Goal: Task Accomplishment & Management: Manage account settings

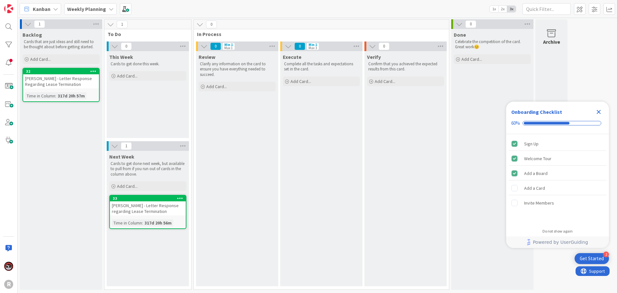
click at [103, 10] on b "Weekly Planning" at bounding box center [86, 9] width 39 height 6
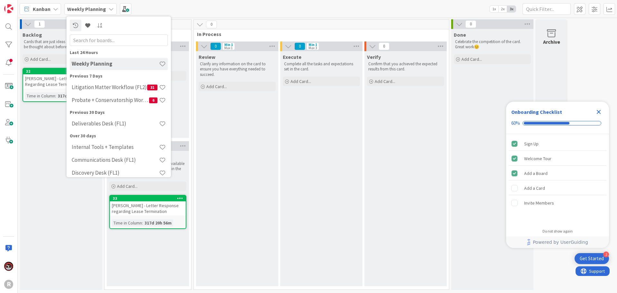
click at [48, 13] on div "Kanban" at bounding box center [40, 9] width 41 height 12
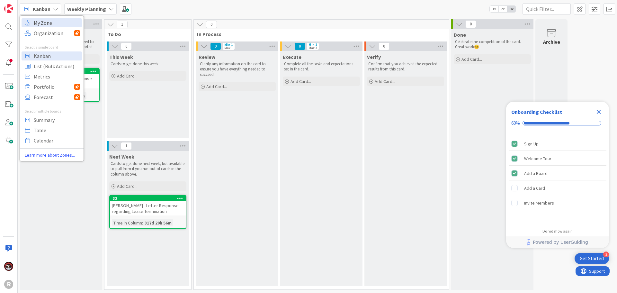
click at [51, 26] on span "My Zone" at bounding box center [57, 23] width 46 height 10
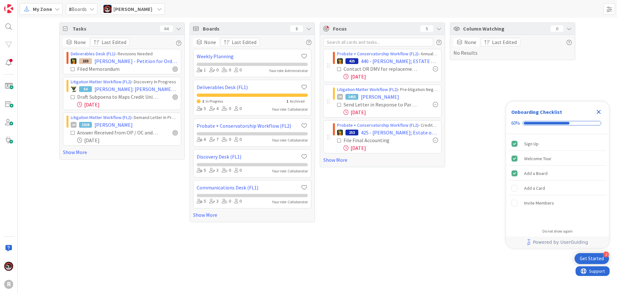
click at [305, 163] on div "Probate + Conservatorship Workflow (FL2) › Annual Accounting Queue 425 440 - [P…" at bounding box center [382, 101] width 125 height 132
click at [305, 162] on link "Show More" at bounding box center [382, 160] width 118 height 8
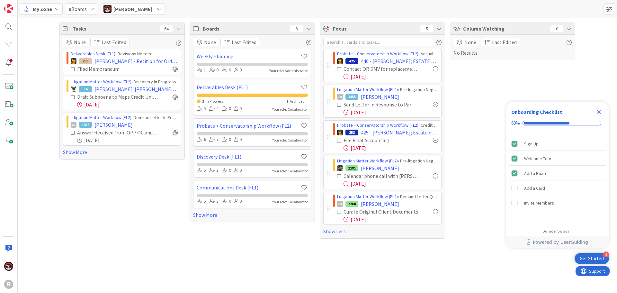
click at [305, 111] on icon "Close Checklist" at bounding box center [598, 112] width 8 height 8
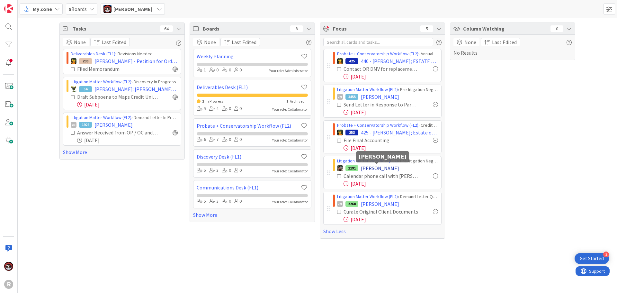
click at [305, 170] on span "[PERSON_NAME]" at bounding box center [380, 168] width 38 height 8
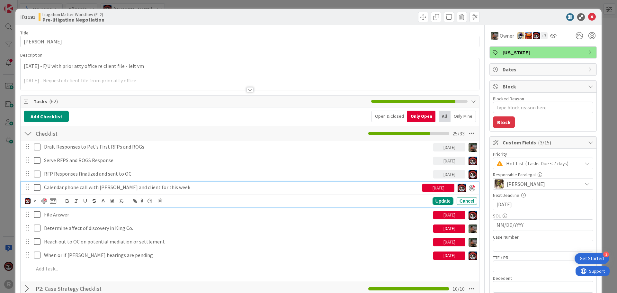
click at [80, 189] on p "Calendar phone call with [PERSON_NAME] and client for this week" at bounding box center [231, 186] width 375 height 7
click at [44, 201] on div at bounding box center [43, 200] width 5 height 5
click at [35, 201] on icon at bounding box center [36, 200] width 4 height 5
type textarea "x"
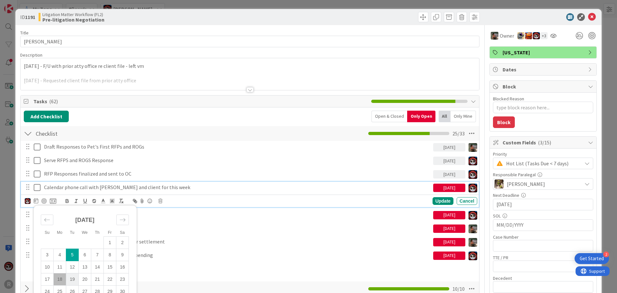
click at [73, 232] on td "19" at bounding box center [72, 279] width 13 height 12
type input "[DATE]"
click at [305, 199] on div "Update" at bounding box center [442, 201] width 21 height 8
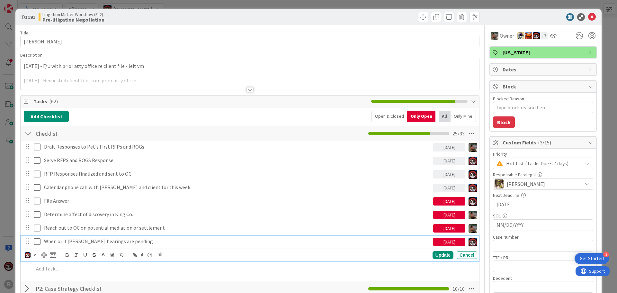
click at [122, 232] on p "When or if [PERSON_NAME] hearings are pending" at bounding box center [237, 240] width 386 height 7
click at [44, 232] on div at bounding box center [43, 254] width 5 height 5
click at [305, 232] on div "Update" at bounding box center [442, 255] width 21 height 8
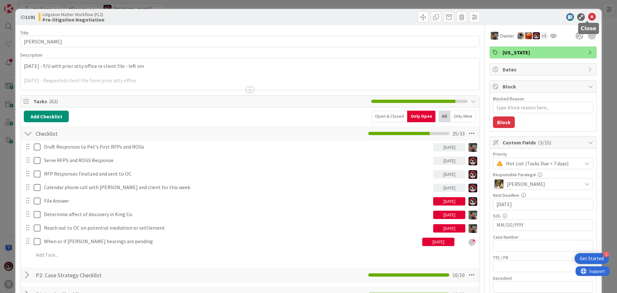
click at [305, 18] on icon at bounding box center [592, 17] width 8 height 8
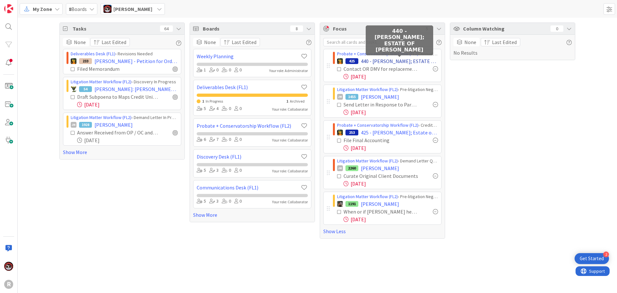
click at [305, 62] on span "440 - [PERSON_NAME]; ESTATE OF [PERSON_NAME]" at bounding box center [399, 61] width 77 height 8
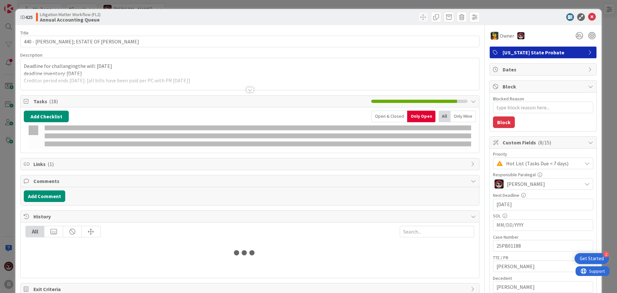
type textarea "x"
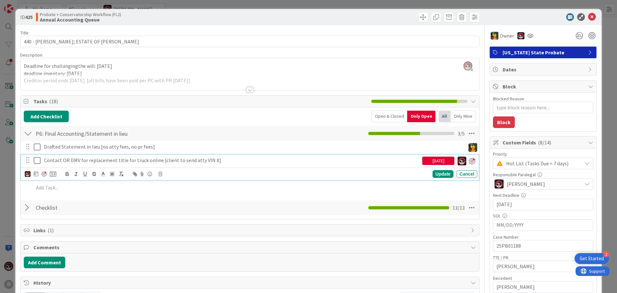
click at [121, 159] on p "Contact OR DMV for replacement title for truck online [client to send atty VIN …" at bounding box center [231, 159] width 375 height 7
click at [37, 174] on icon at bounding box center [36, 173] width 4 height 5
click at [60, 232] on td "18" at bounding box center [60, 252] width 13 height 12
type input "[DATE]"
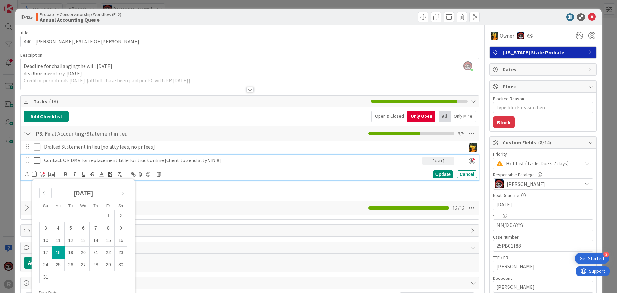
click at [305, 178] on div "Su Mo Tu We Th Fr Sa [DATE] 1 2 3 4 5 6 7 8 9 10 11 12 13 14 15 16 17 18 19 20 …" at bounding box center [251, 174] width 452 height 9
click at [305, 175] on div "Update" at bounding box center [442, 174] width 21 height 8
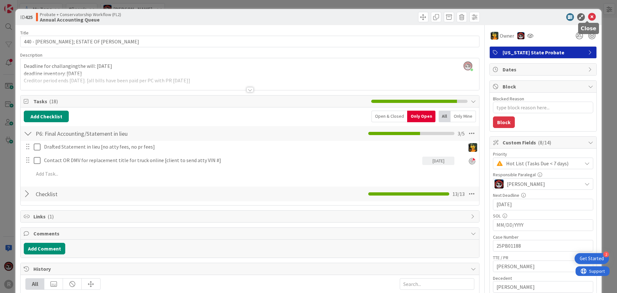
click at [305, 18] on icon at bounding box center [592, 17] width 8 height 8
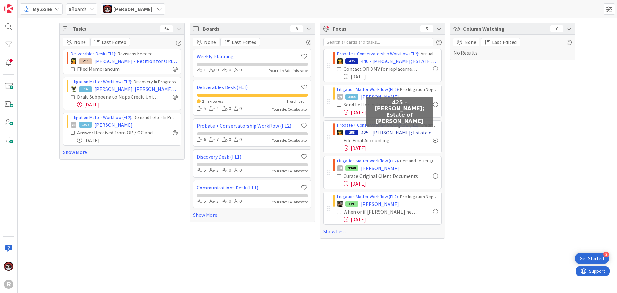
click at [305, 133] on span "425 - [PERSON_NAME]; Estate of [PERSON_NAME]" at bounding box center [399, 132] width 77 height 8
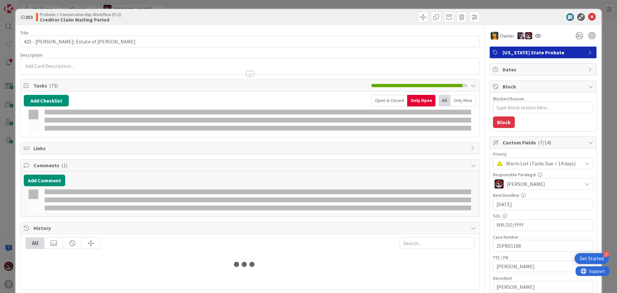
type textarea "x"
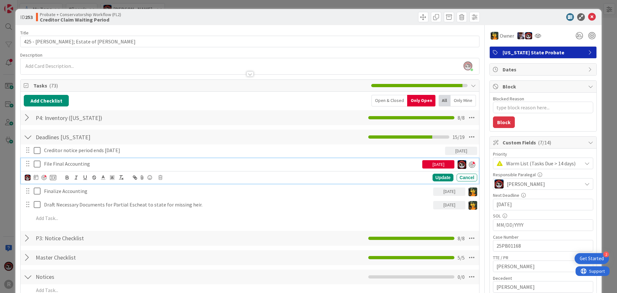
click at [70, 163] on p "File Final Accounting" at bounding box center [231, 163] width 375 height 7
click at [38, 178] on icon at bounding box center [36, 176] width 4 height 5
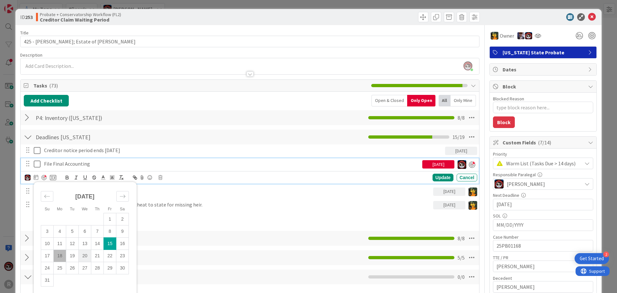
click at [82, 232] on td "20" at bounding box center [85, 255] width 13 height 12
type input "[DATE]"
type textarea "x"
click at [305, 178] on div "Update" at bounding box center [442, 178] width 21 height 8
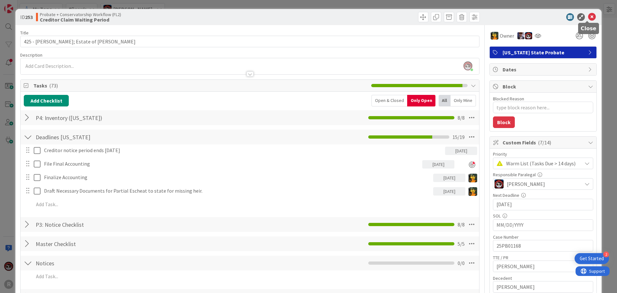
click at [305, 17] on icon at bounding box center [592, 17] width 8 height 8
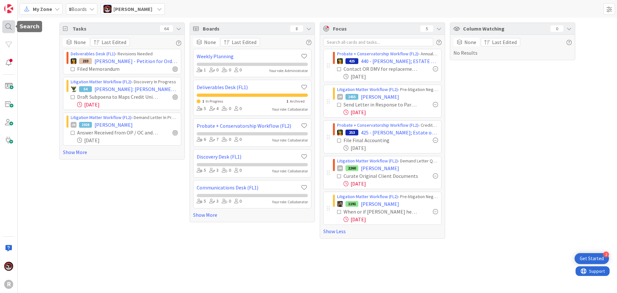
click at [12, 29] on div at bounding box center [8, 26] width 13 height 13
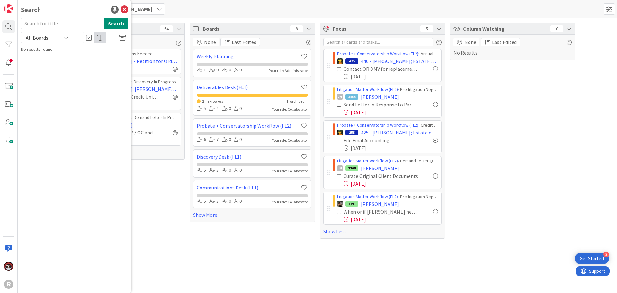
click at [43, 24] on input "text" at bounding box center [61, 24] width 80 height 12
type input "[PERSON_NAME]"
click at [79, 57] on span ", [PERSON_NAME]" at bounding box center [95, 57] width 33 height 6
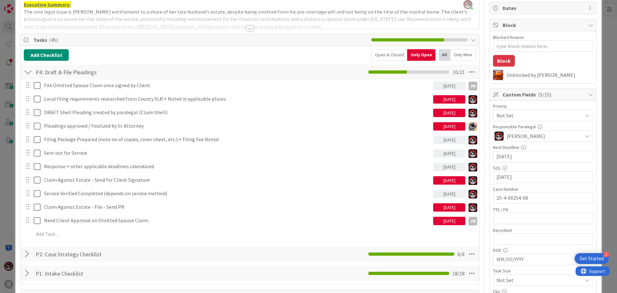
scroll to position [64, 0]
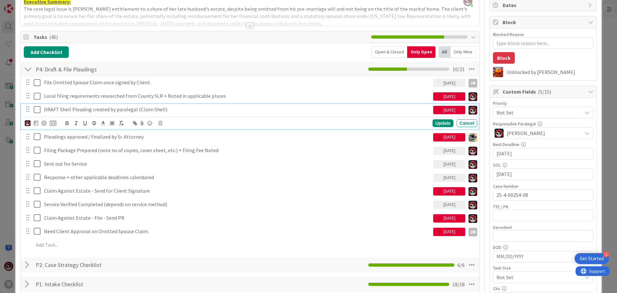
click at [111, 111] on p "DRAFT Shell Pleading created by paralegal (Claim Shell)" at bounding box center [237, 109] width 386 height 7
click at [305, 122] on div "Cancel" at bounding box center [466, 123] width 21 height 8
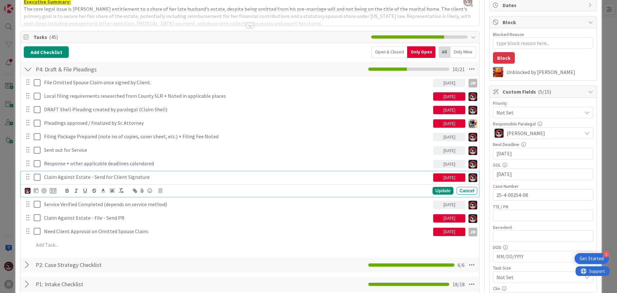
click at [119, 176] on p "Claim Against Estate - Send for Client Signature" at bounding box center [237, 176] width 386 height 7
click at [44, 189] on div at bounding box center [43, 190] width 5 height 5
click at [305, 192] on div "Update" at bounding box center [442, 191] width 21 height 8
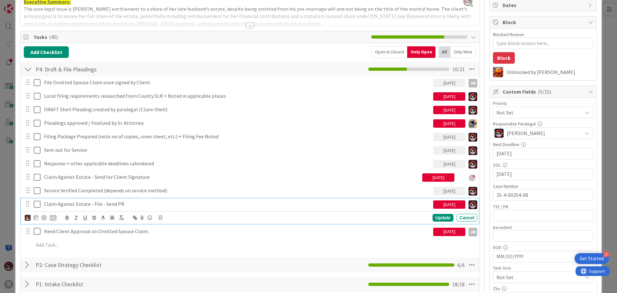
click at [101, 204] on p "Claim Against Estate - File - Send PR" at bounding box center [237, 203] width 386 height 7
click at [44, 219] on div at bounding box center [43, 217] width 5 height 5
type textarea "x"
click at [305, 217] on div "Update" at bounding box center [442, 218] width 21 height 8
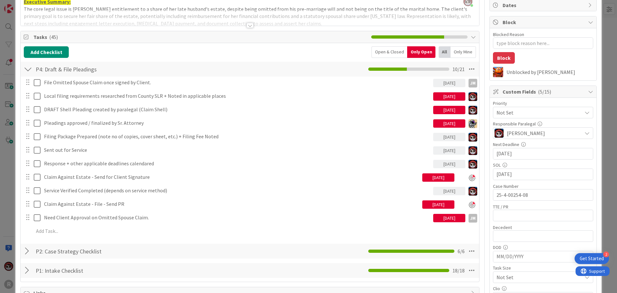
scroll to position [0, 0]
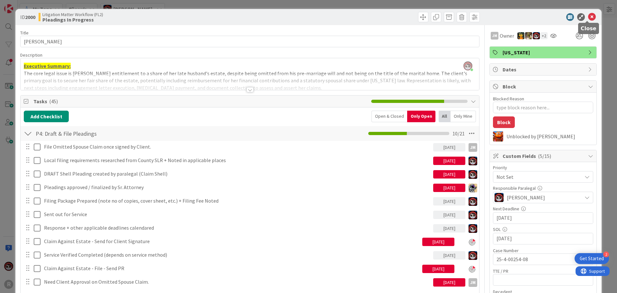
click at [305, 17] on icon at bounding box center [592, 17] width 8 height 8
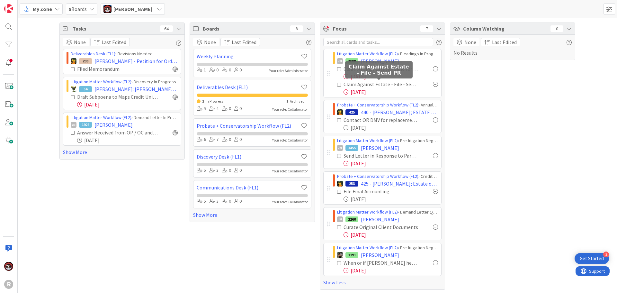
click at [305, 84] on div "Claim Against Estate - File - Send PR" at bounding box center [380, 84] width 75 height 8
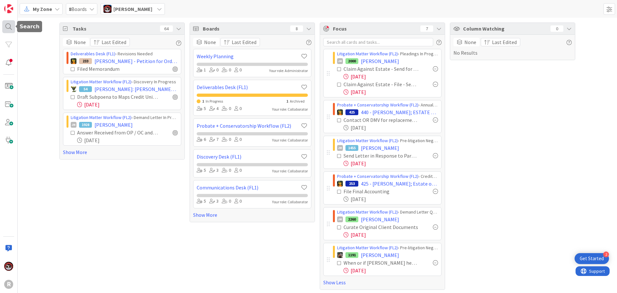
click at [13, 23] on div at bounding box center [8, 26] width 13 height 13
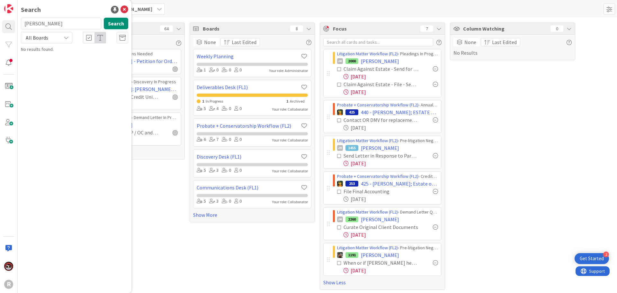
click at [37, 20] on input "[PERSON_NAME]" at bounding box center [61, 24] width 80 height 12
drag, startPoint x: 37, startPoint y: 26, endPoint x: 22, endPoint y: 26, distance: 15.1
click at [22, 26] on input "[PERSON_NAME]" at bounding box center [61, 24] width 80 height 12
type input "[PERSON_NAME]"
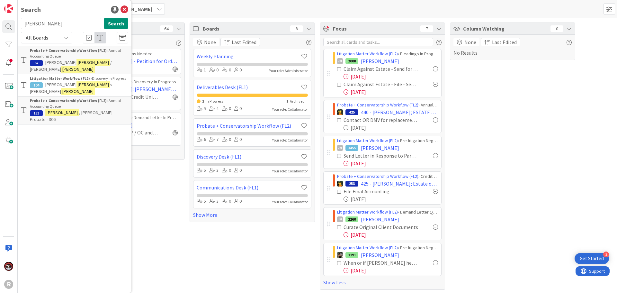
click at [75, 98] on div "Probate + Conservatorship Workflow (FL2) › Annual Accounting Queue" at bounding box center [79, 104] width 98 height 12
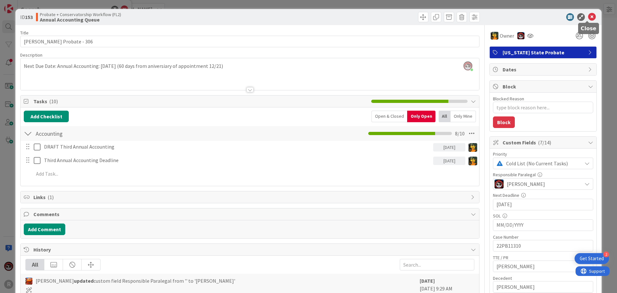
click at [305, 17] on icon at bounding box center [592, 17] width 8 height 8
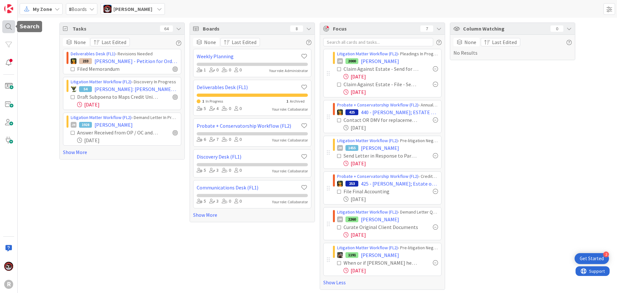
click at [6, 26] on div at bounding box center [8, 26] width 13 height 13
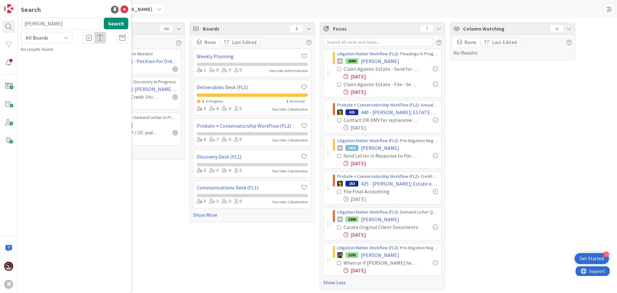
click at [46, 26] on input "[PERSON_NAME]" at bounding box center [61, 24] width 80 height 12
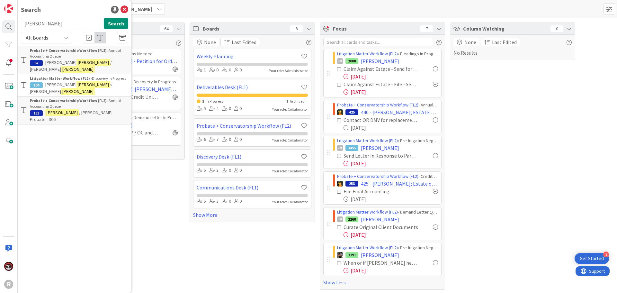
click at [58, 56] on div "Probate + Conservatorship Workflow (FL2) › Annual Accounting Queue" at bounding box center [79, 54] width 98 height 12
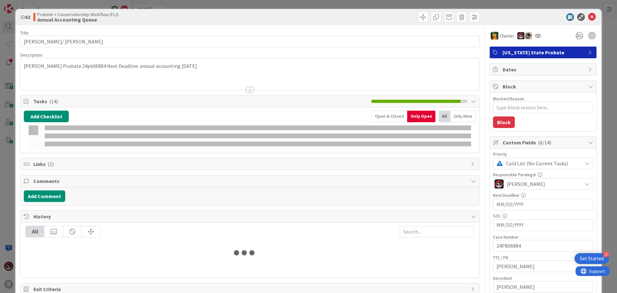
type textarea "x"
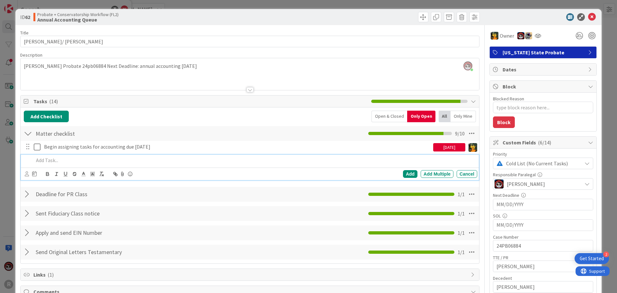
click at [44, 161] on p at bounding box center [254, 159] width 441 height 7
click at [305, 118] on div "Open & Closed" at bounding box center [389, 116] width 36 height 12
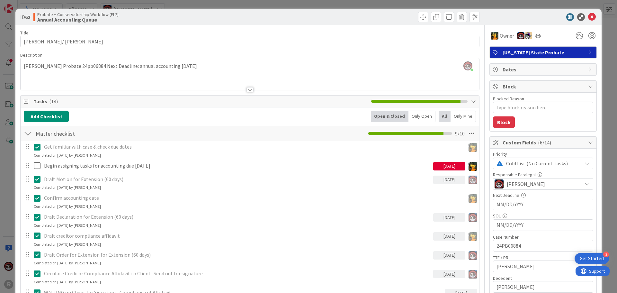
click at [305, 102] on icon at bounding box center [472, 101] width 5 height 5
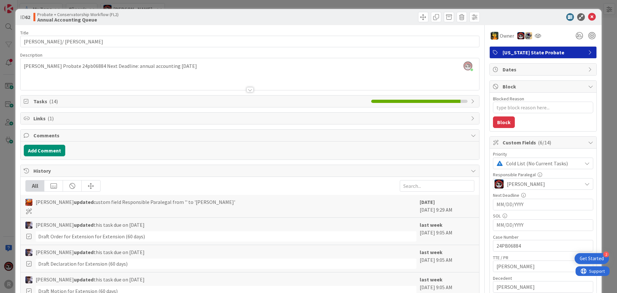
click at [305, 102] on icon at bounding box center [472, 101] width 5 height 5
type textarea "x"
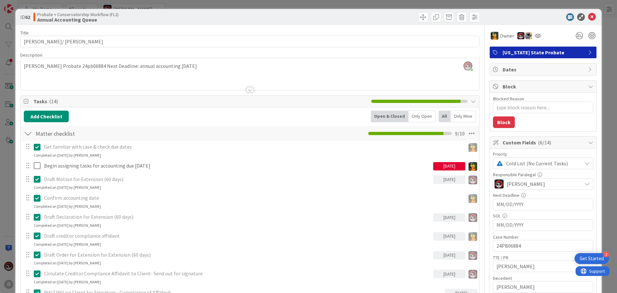
click at [22, 136] on div "Matter checklist Checklist Name 16 / 64 Matter checklist 9 / 10" at bounding box center [250, 133] width 458 height 15
click at [27, 134] on div at bounding box center [28, 133] width 8 height 12
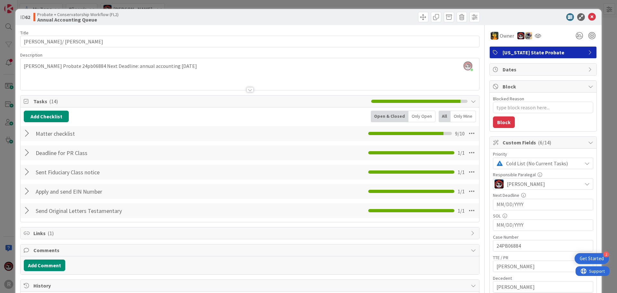
click at [305, 119] on div "Only Open" at bounding box center [421, 116] width 27 height 12
click at [305, 119] on div "Open & Closed" at bounding box center [389, 116] width 36 height 12
click at [25, 134] on div at bounding box center [28, 133] width 8 height 12
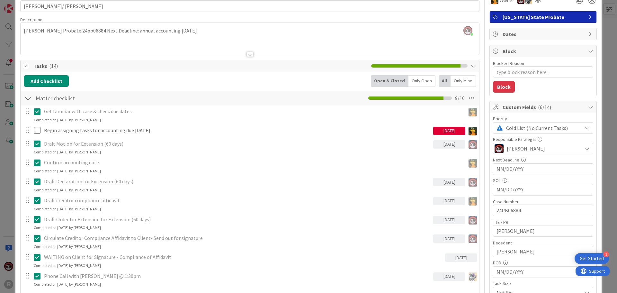
scroll to position [128, 0]
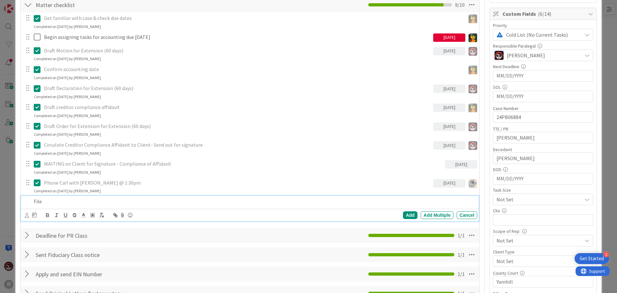
click at [73, 199] on p "File" at bounding box center [254, 200] width 441 height 7
drag, startPoint x: 115, startPoint y: 202, endPoint x: 45, endPoint y: 203, distance: 70.0
click at [45, 203] on p "Filed Motion for Extension of Time" at bounding box center [254, 200] width 441 height 7
copy p "Motion for Extension of Time"
click at [27, 216] on icon at bounding box center [27, 215] width 4 height 5
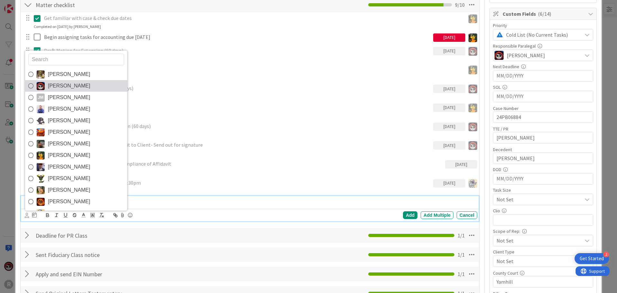
click at [55, 86] on span "[PERSON_NAME]" at bounding box center [69, 86] width 42 height 10
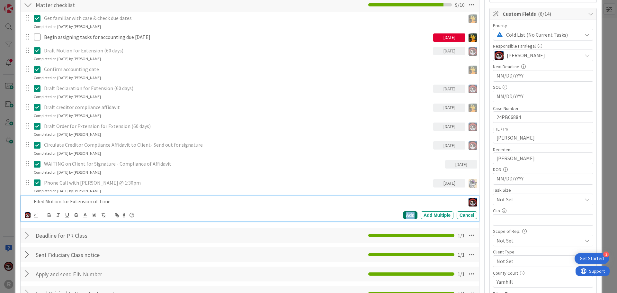
click at [305, 215] on div "Add" at bounding box center [410, 215] width 14 height 8
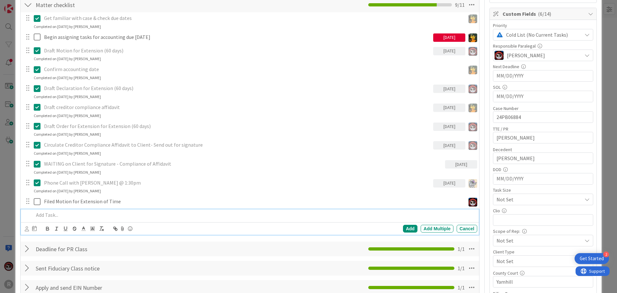
click at [70, 217] on p at bounding box center [254, 214] width 441 height 7
click at [33, 213] on div "Motion for Extension of Time" at bounding box center [254, 214] width 446 height 11
drag, startPoint x: 63, startPoint y: 215, endPoint x: 45, endPoint y: 215, distance: 17.4
click at [45, 215] on p "Filed Motion for Extension of Time" at bounding box center [254, 214] width 441 height 7
click at [76, 215] on p "Filed Declaration ISO for Extension of Time" at bounding box center [254, 214] width 441 height 7
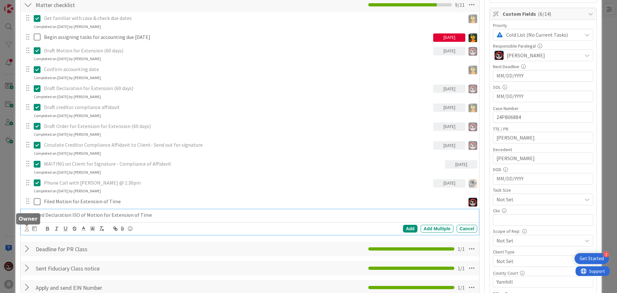
click at [25, 228] on icon at bounding box center [27, 228] width 4 height 5
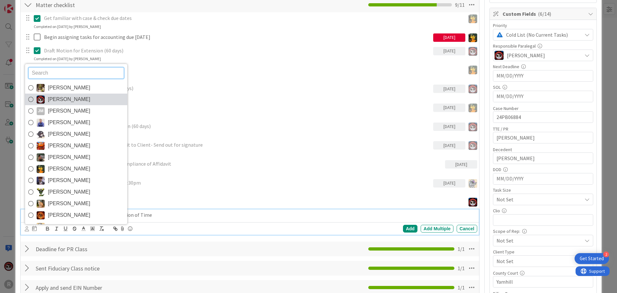
click at [59, 102] on span "[PERSON_NAME]" at bounding box center [69, 99] width 42 height 10
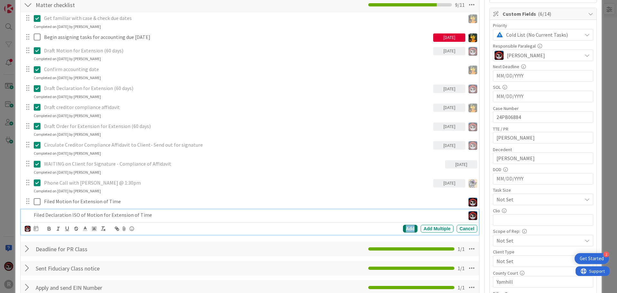
click at [305, 227] on div "Add" at bounding box center [410, 228] width 14 height 8
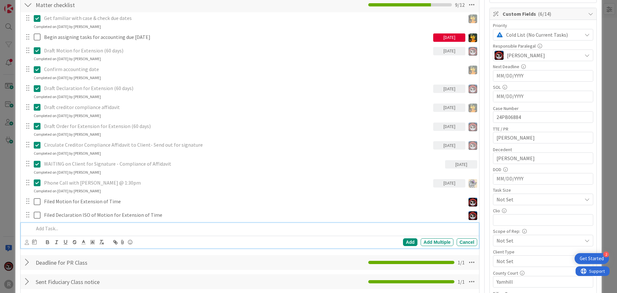
click at [91, 229] on p at bounding box center [254, 227] width 441 height 7
click at [34, 228] on p "Motion for Extension of Time" at bounding box center [254, 227] width 441 height 7
click at [27, 232] on icon at bounding box center [27, 242] width 4 height 5
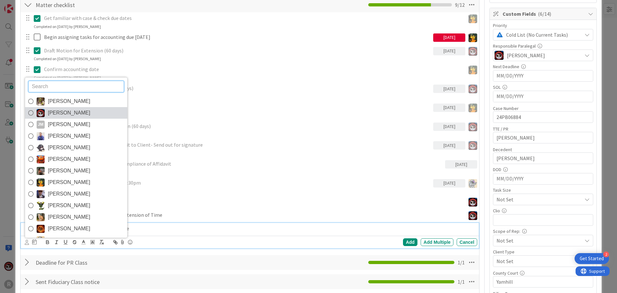
click at [66, 112] on span "[PERSON_NAME]" at bounding box center [69, 113] width 42 height 10
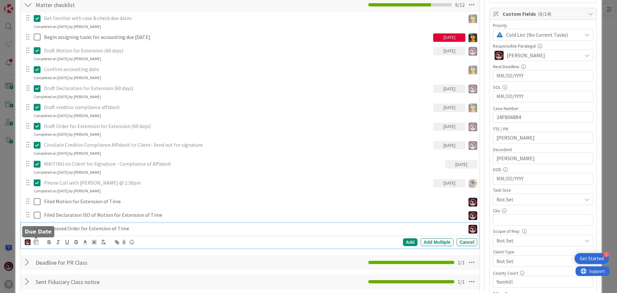
click at [35, 232] on icon at bounding box center [36, 241] width 4 height 5
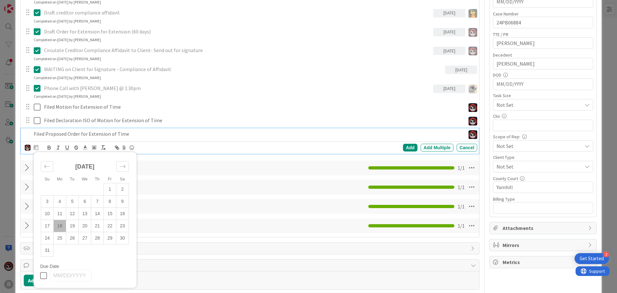
scroll to position [225, 0]
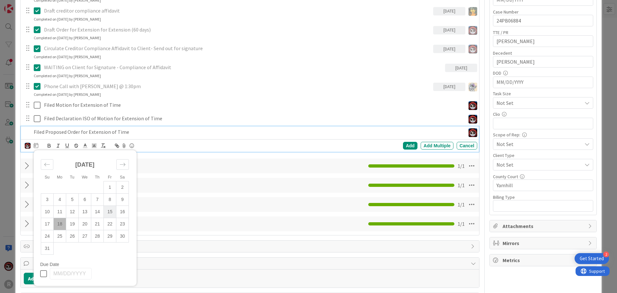
click at [110, 211] on td "15" at bounding box center [110, 212] width 13 height 12
click at [305, 146] on div "Add" at bounding box center [410, 146] width 14 height 8
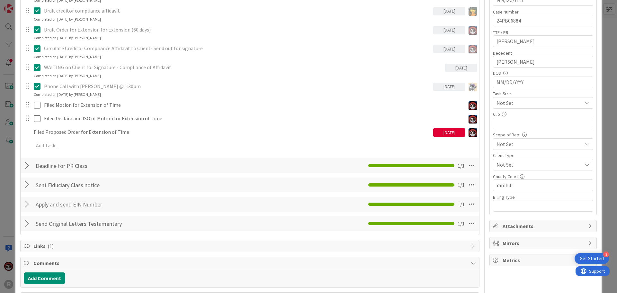
type textarea "x"
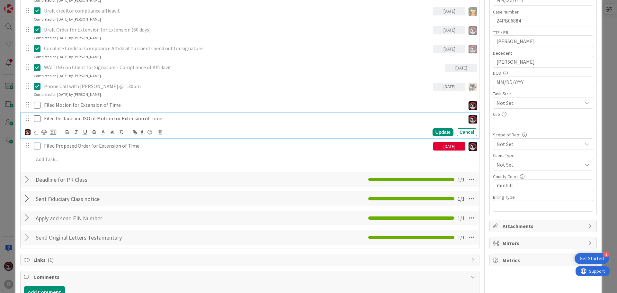
click at [114, 118] on p "Filed Declaration ISO of Motion for Extension of Time" at bounding box center [253, 118] width 418 height 7
click at [37, 132] on icon at bounding box center [36, 131] width 4 height 5
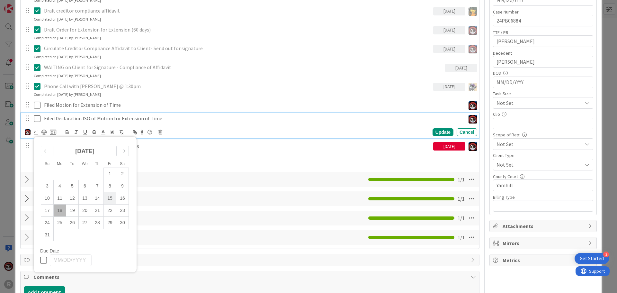
click at [108, 199] on td "15" at bounding box center [110, 198] width 13 height 12
type input "[DATE]"
type textarea "x"
click at [305, 134] on div "Update" at bounding box center [442, 132] width 21 height 8
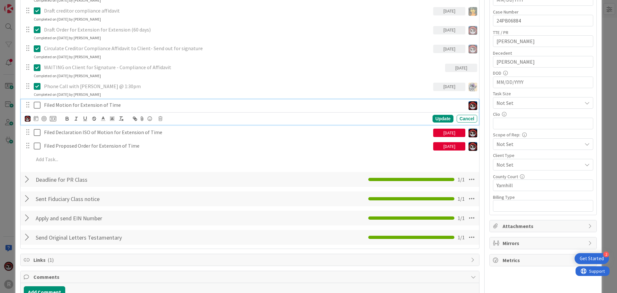
click at [61, 109] on div "Filed Motion for Extension of Time" at bounding box center [253, 104] width 424 height 11
click at [34, 120] on icon at bounding box center [36, 118] width 4 height 5
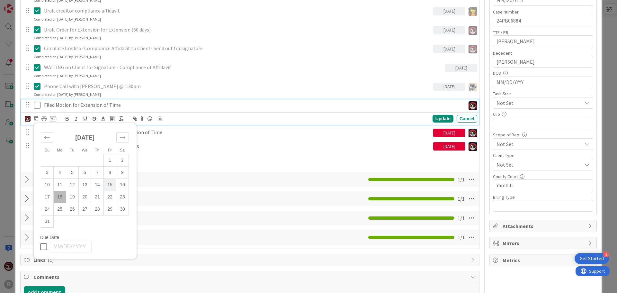
click at [107, 183] on td "15" at bounding box center [110, 185] width 13 height 12
type input "[DATE]"
click at [305, 119] on div "Update" at bounding box center [442, 119] width 21 height 8
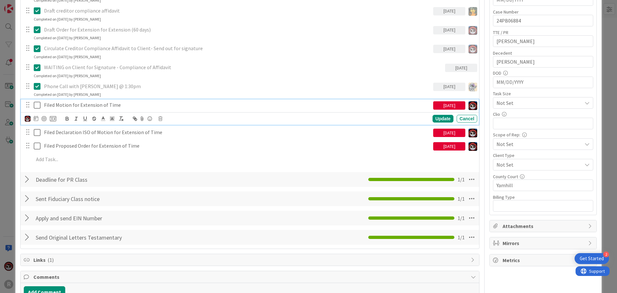
click at [86, 107] on p "Filed Motion for Extension of Time" at bounding box center [237, 104] width 386 height 7
click at [43, 118] on div at bounding box center [43, 118] width 5 height 5
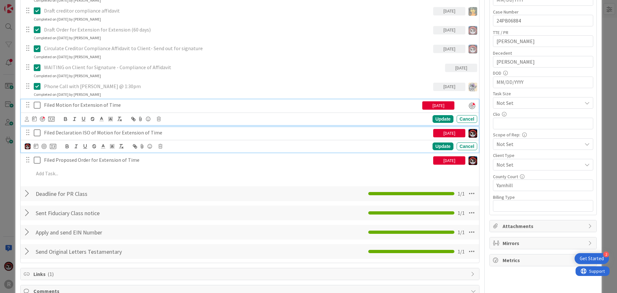
click at [57, 133] on p "Filed Declaration ISO of Motion for Extension of Time" at bounding box center [237, 132] width 386 height 7
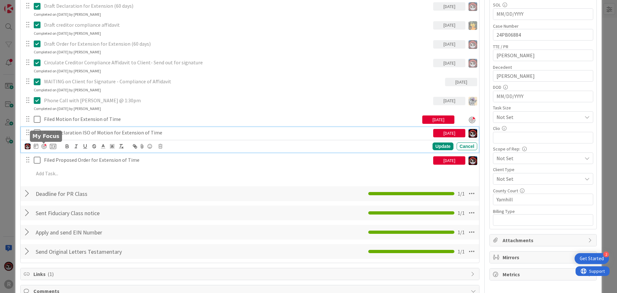
click at [45, 146] on div at bounding box center [43, 146] width 5 height 5
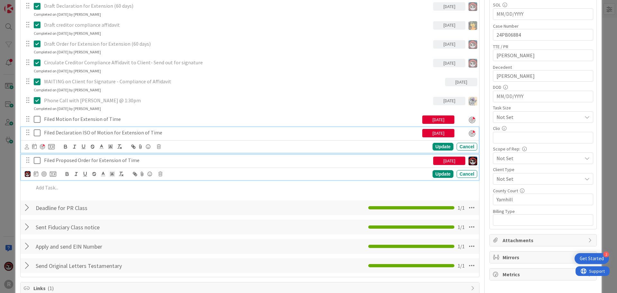
click at [66, 164] on div "Filed Proposed Order for Extension of Time" at bounding box center [236, 159] width 391 height 11
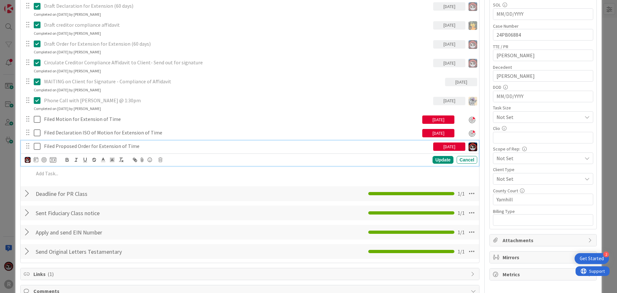
scroll to position [197, 0]
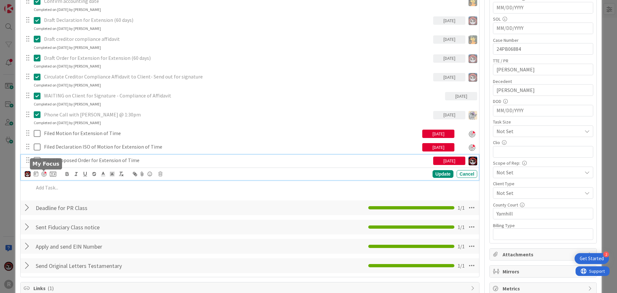
click at [43, 174] on div at bounding box center [43, 173] width 5 height 5
type textarea "x"
click at [305, 175] on div "Update" at bounding box center [442, 174] width 21 height 8
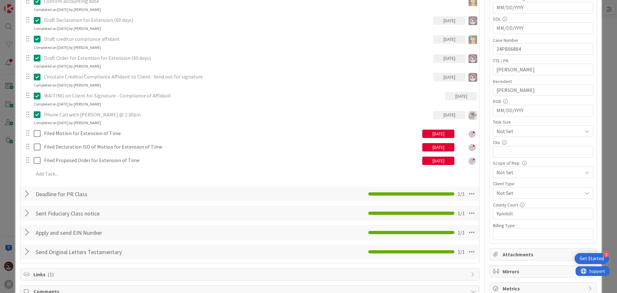
scroll to position [0, 0]
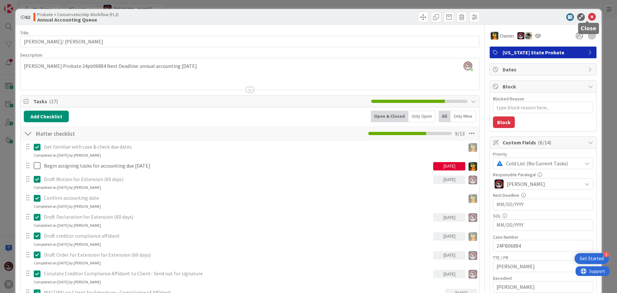
click at [305, 17] on icon at bounding box center [592, 17] width 8 height 8
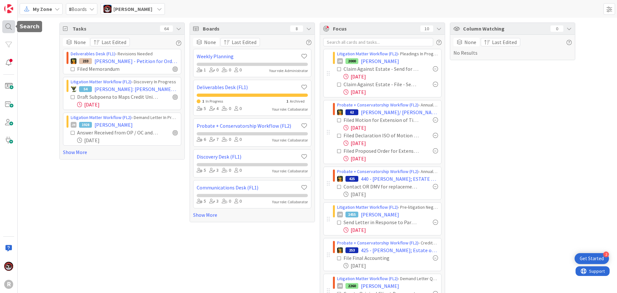
click at [12, 25] on div at bounding box center [8, 26] width 13 height 13
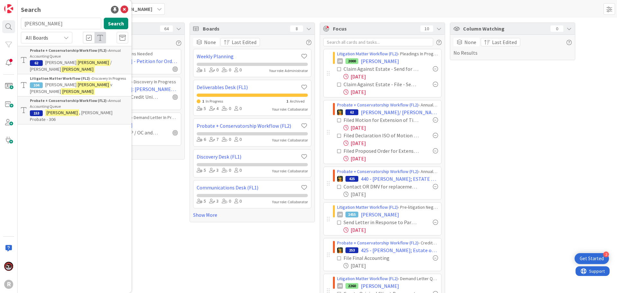
drag, startPoint x: 40, startPoint y: 25, endPoint x: 17, endPoint y: 25, distance: 23.4
click at [17, 25] on div "R Search [PERSON_NAME] Search All Boards Probate + Conservatorship Workflow (FL…" at bounding box center [9, 146] width 18 height 293
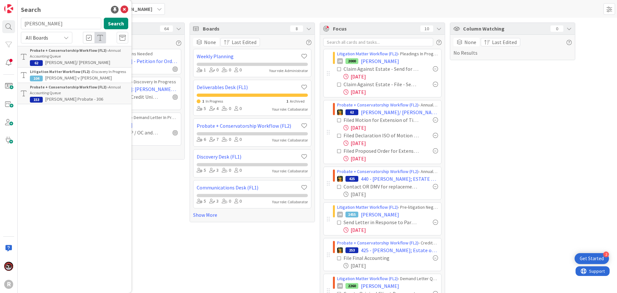
type input "[PERSON_NAME]"
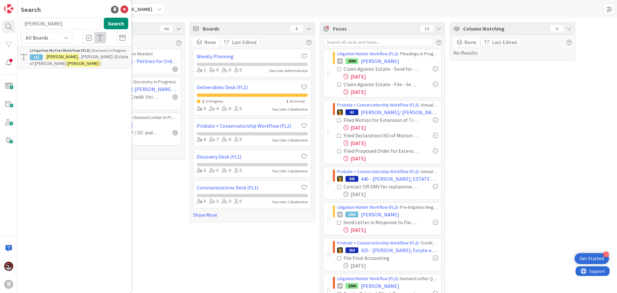
click at [55, 58] on mark "[PERSON_NAME]" at bounding box center [62, 56] width 34 height 7
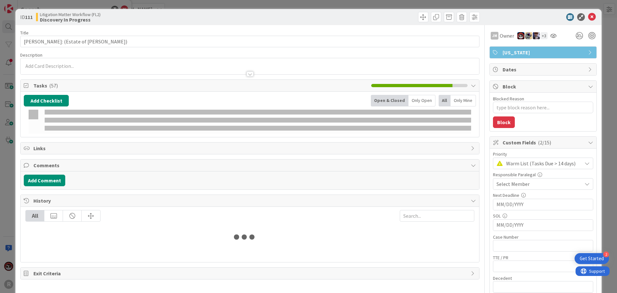
type textarea "x"
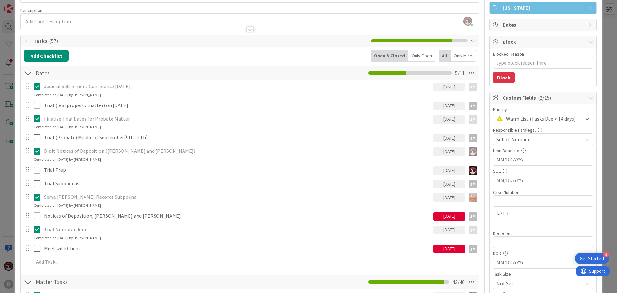
scroll to position [64, 0]
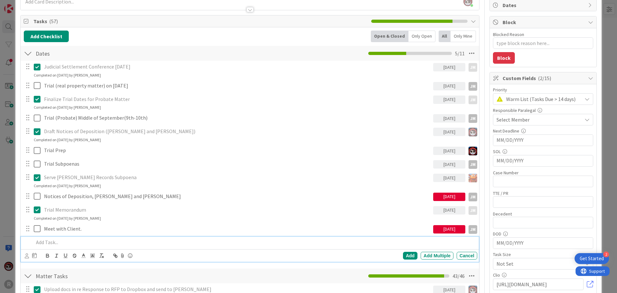
drag, startPoint x: 64, startPoint y: 241, endPoint x: 60, endPoint y: 242, distance: 3.8
click at [64, 232] on p at bounding box center [254, 241] width 441 height 7
click at [25, 232] on icon at bounding box center [27, 255] width 4 height 5
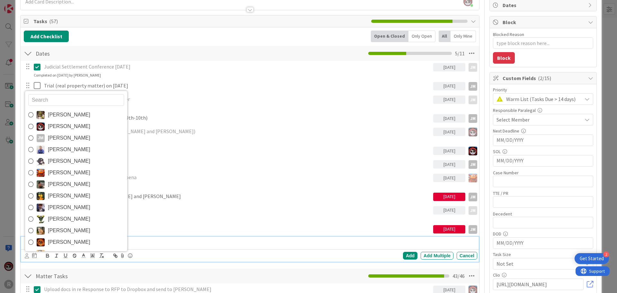
click at [153, 232] on p "Finalized Deposition Notices - Sent" at bounding box center [254, 241] width 441 height 7
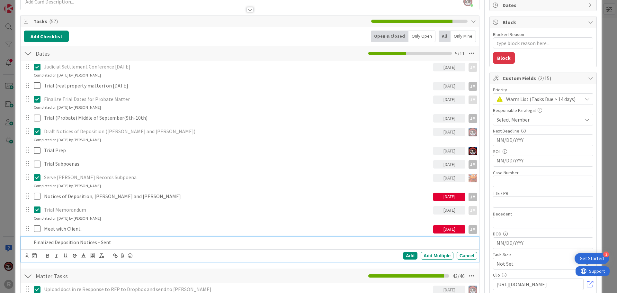
drag, startPoint x: 143, startPoint y: 241, endPoint x: 139, endPoint y: 241, distance: 4.5
click at [139, 232] on p "Finalized Deposition Notices - Sent" at bounding box center [254, 241] width 441 height 7
click at [27, 232] on icon at bounding box center [27, 255] width 4 height 5
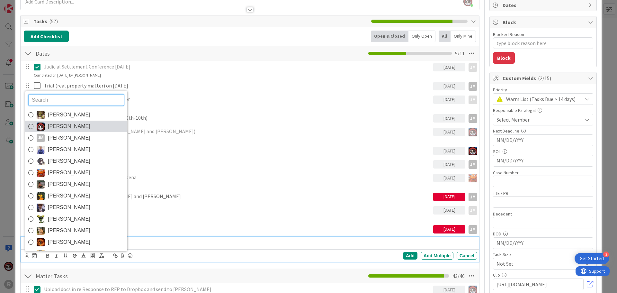
click at [41, 126] on img at bounding box center [41, 126] width 8 height 8
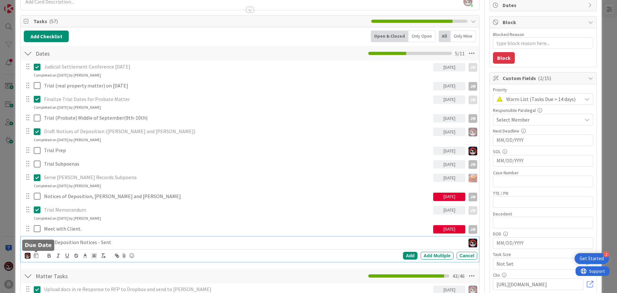
click at [36, 232] on icon at bounding box center [36, 254] width 4 height 5
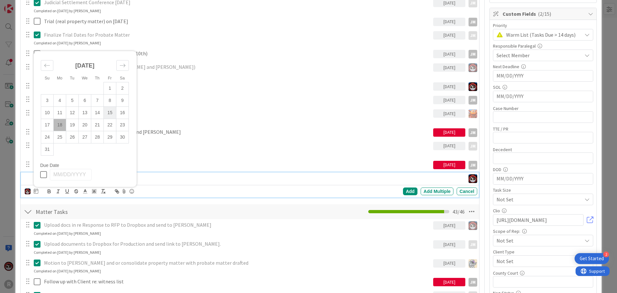
click at [111, 109] on td "15" at bounding box center [110, 113] width 13 height 12
click at [305, 191] on div "Add" at bounding box center [410, 191] width 14 height 8
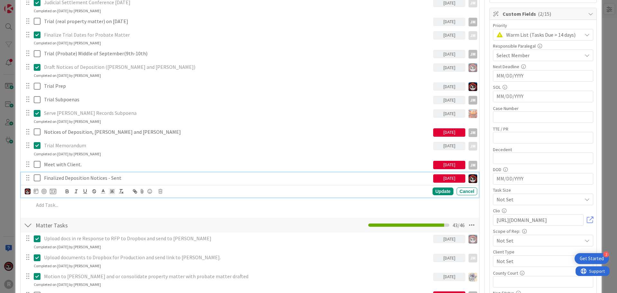
click at [96, 177] on p "Finalized Deposition Notices - Sent" at bounding box center [237, 177] width 386 height 7
click at [43, 192] on div at bounding box center [43, 190] width 5 height 5
click at [305, 191] on div "Update" at bounding box center [442, 192] width 21 height 8
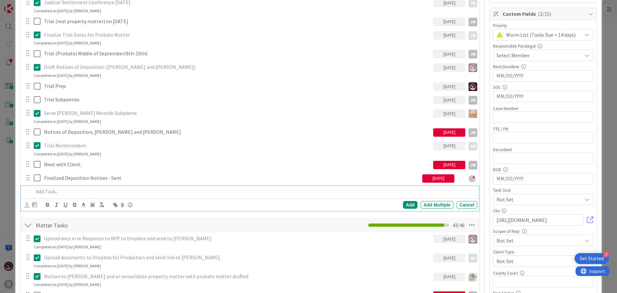
click at [77, 188] on p at bounding box center [254, 191] width 441 height 7
click at [40, 191] on p "COurt Reporter Search" at bounding box center [254, 191] width 441 height 7
click at [26, 204] on icon at bounding box center [27, 204] width 4 height 5
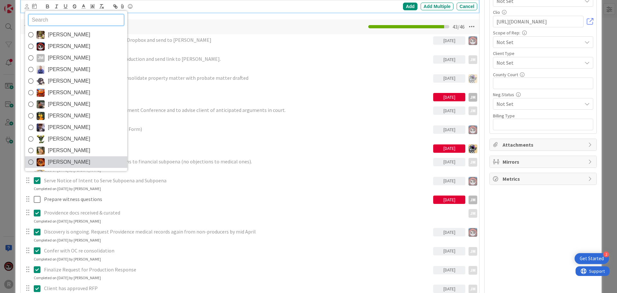
scroll to position [324, 0]
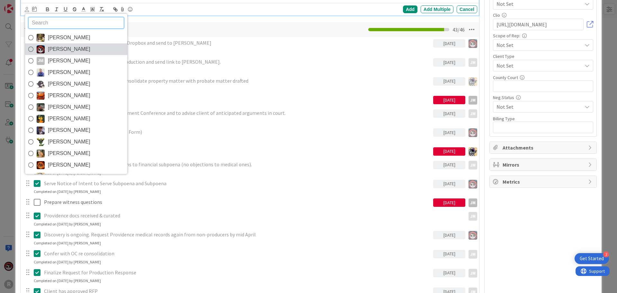
click at [65, 52] on span "[PERSON_NAME]" at bounding box center [69, 49] width 42 height 10
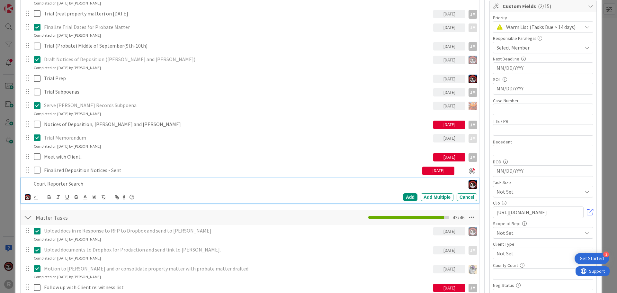
scroll to position [99, 0]
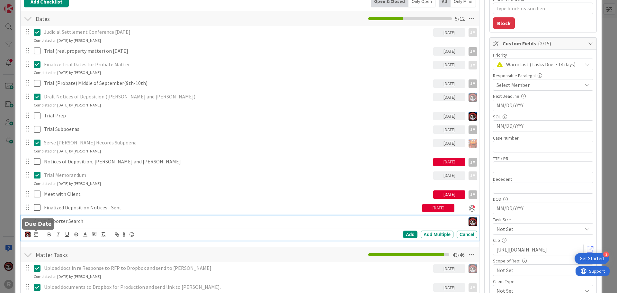
click at [34, 232] on icon at bounding box center [36, 233] width 4 height 5
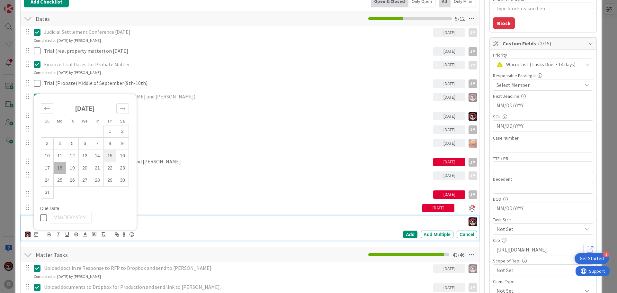
click at [107, 156] on td "15" at bounding box center [110, 156] width 13 height 12
click at [145, 221] on p "Court Reporter Search" at bounding box center [232, 220] width 397 height 7
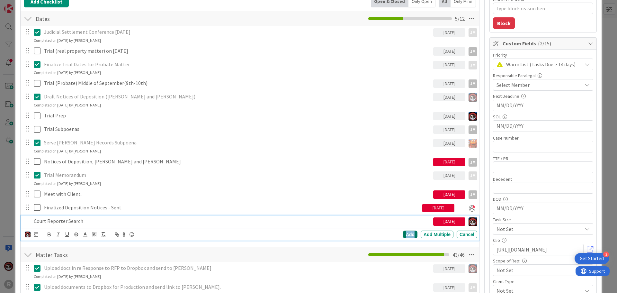
click at [305, 232] on div "Add" at bounding box center [410, 234] width 14 height 8
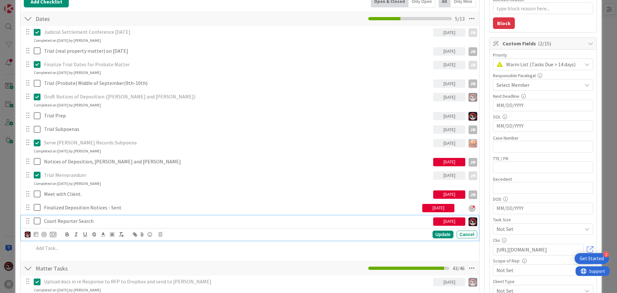
click at [57, 223] on p "Court Reporter Search" at bounding box center [237, 220] width 386 height 7
click at [44, 232] on div at bounding box center [43, 234] width 5 height 5
click at [305, 232] on div "Update" at bounding box center [442, 235] width 21 height 8
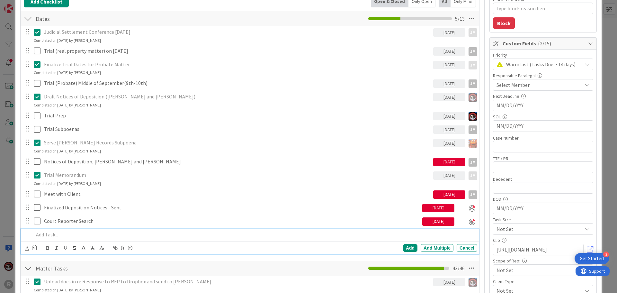
click at [54, 232] on p at bounding box center [254, 234] width 441 height 7
click at [27, 232] on icon at bounding box center [27, 247] width 4 height 5
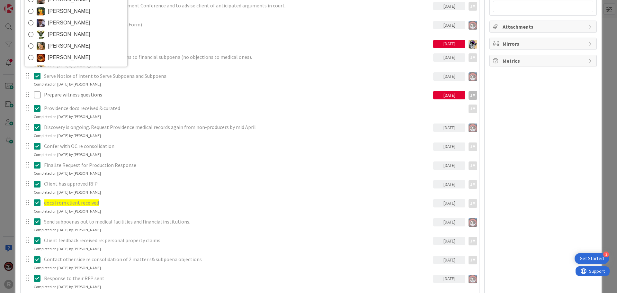
scroll to position [316, 0]
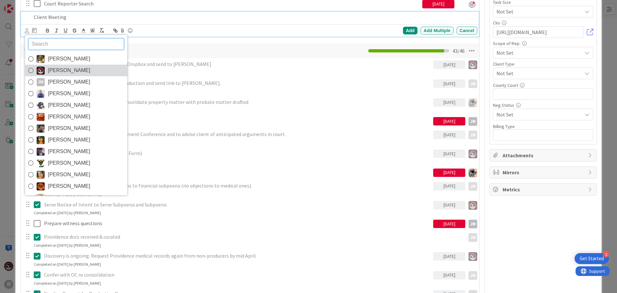
click at [54, 74] on span "[PERSON_NAME]" at bounding box center [69, 71] width 42 height 10
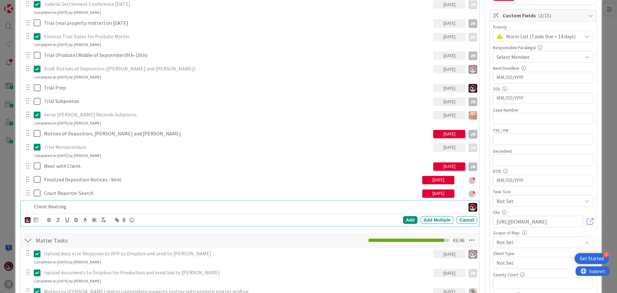
scroll to position [123, 0]
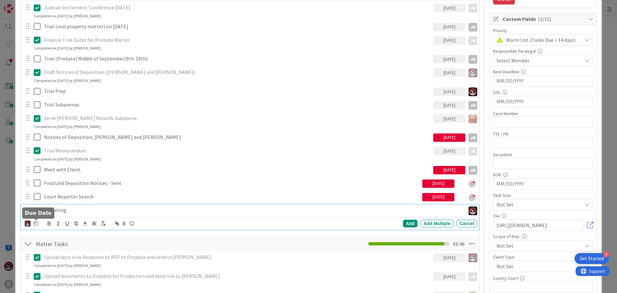
click at [36, 223] on icon at bounding box center [36, 222] width 4 height 5
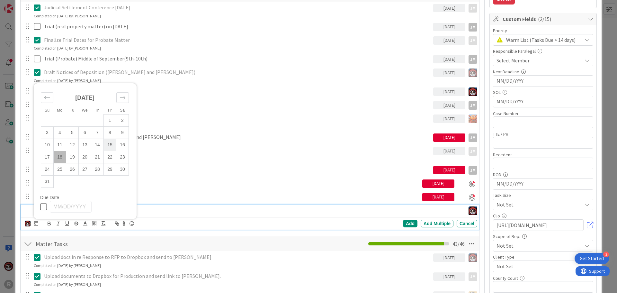
click at [111, 145] on td "15" at bounding box center [110, 145] width 13 height 12
click at [305, 223] on div "Add" at bounding box center [410, 223] width 14 height 8
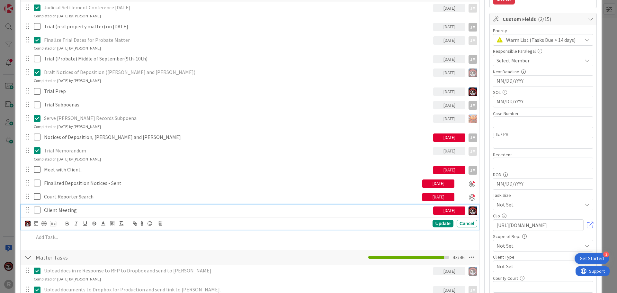
click at [62, 210] on p "Client Meeting" at bounding box center [237, 209] width 386 height 7
click at [45, 224] on div at bounding box center [43, 223] width 5 height 5
type textarea "x"
click at [305, 224] on div "Update" at bounding box center [442, 224] width 21 height 8
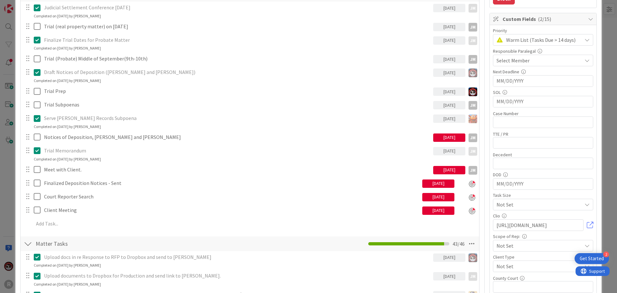
scroll to position [0, 0]
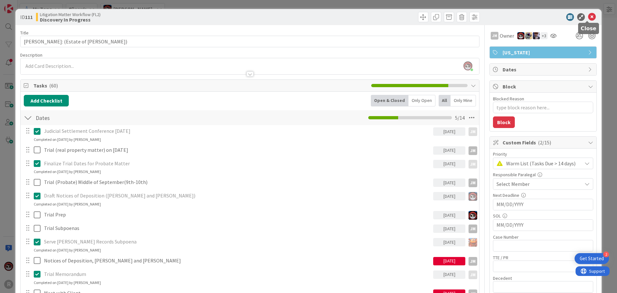
click at [305, 17] on icon at bounding box center [592, 17] width 8 height 8
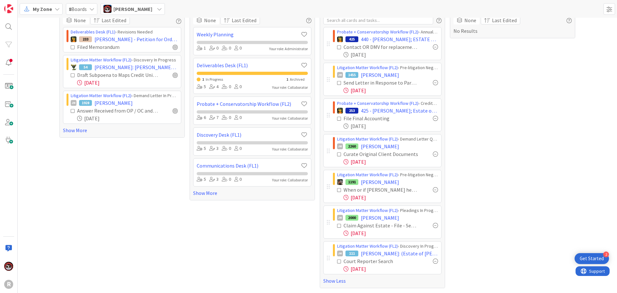
scroll to position [22, 0]
